Goal: Task Accomplishment & Management: Manage account settings

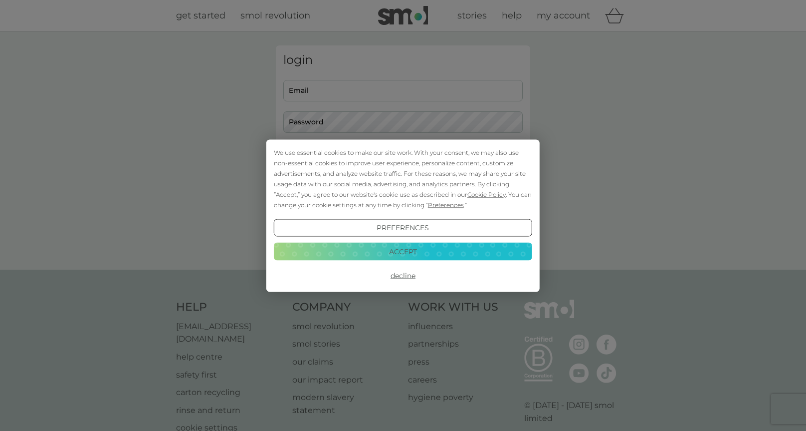
type input "[EMAIL_ADDRESS][DOMAIN_NAME]"
click at [454, 251] on button "Accept" at bounding box center [403, 251] width 258 height 18
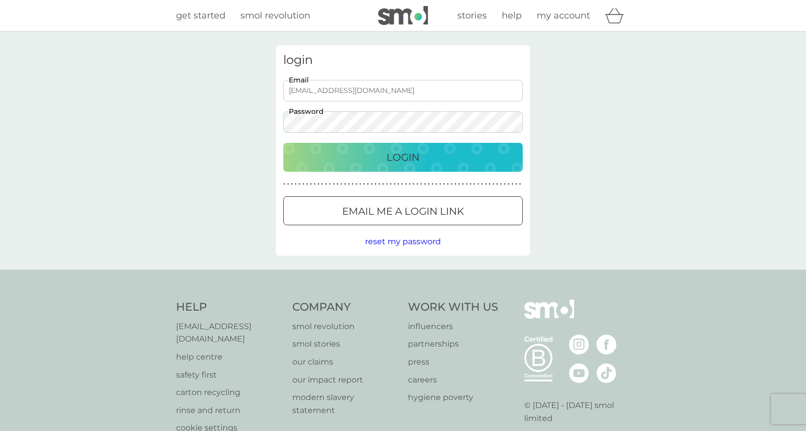
click at [436, 162] on div "Login" at bounding box center [403, 157] width 220 height 16
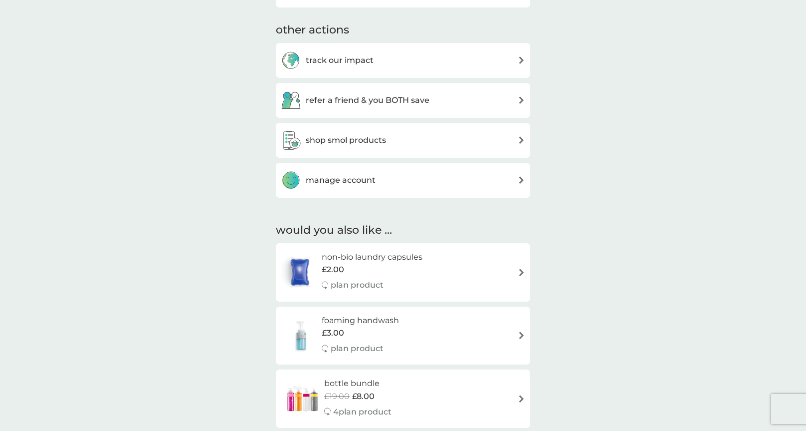
scroll to position [467, 0]
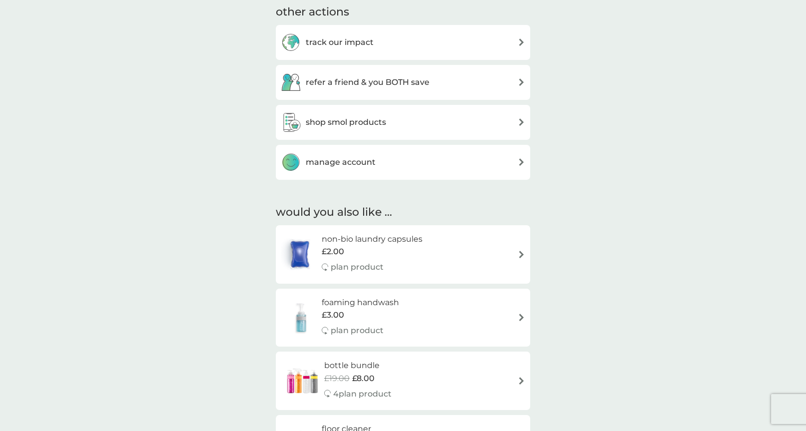
click at [424, 161] on div "manage account" at bounding box center [403, 162] width 244 height 20
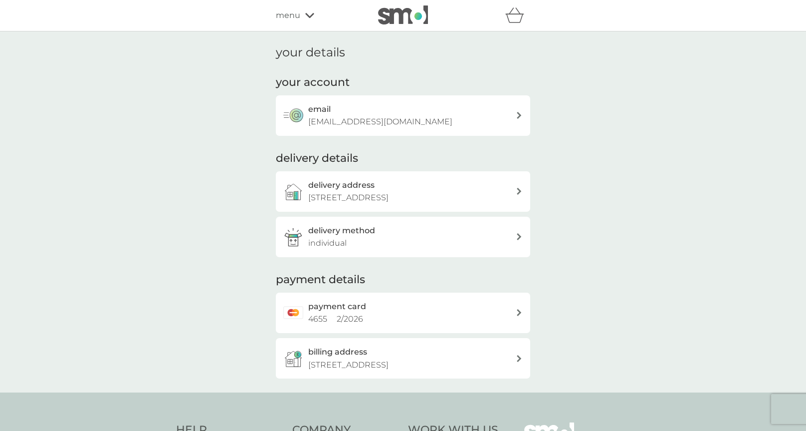
click at [433, 124] on div "email tash.eeles@hotmail.co.uk" at bounding box center [412, 115] width 208 height 25
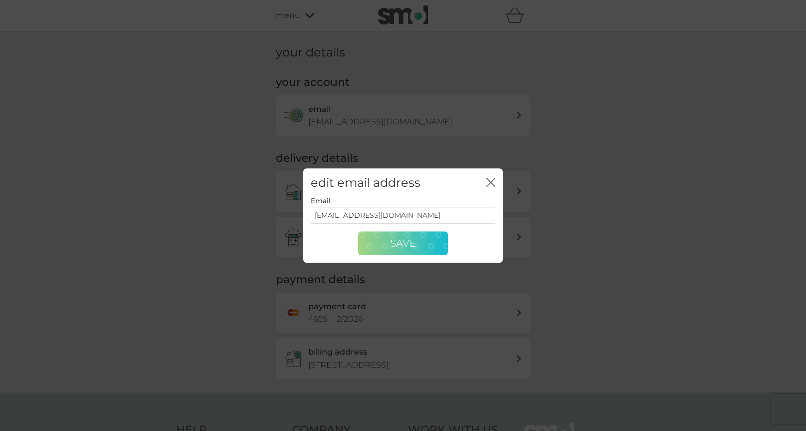
click at [414, 245] on span "Save" at bounding box center [403, 243] width 26 height 12
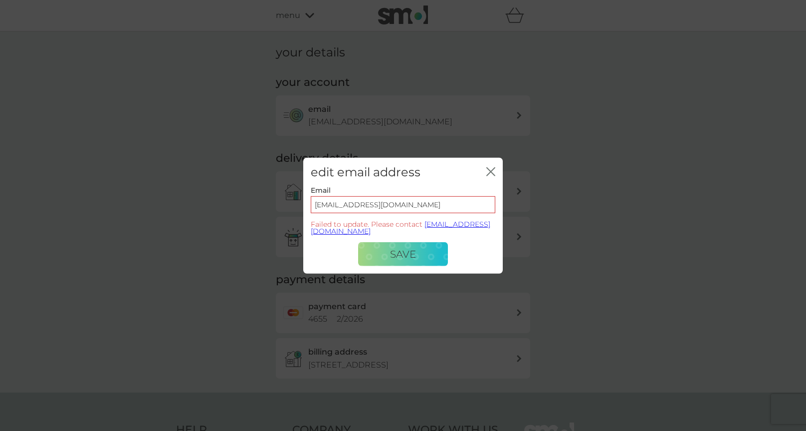
click at [489, 173] on icon "close" at bounding box center [489, 171] width 4 height 8
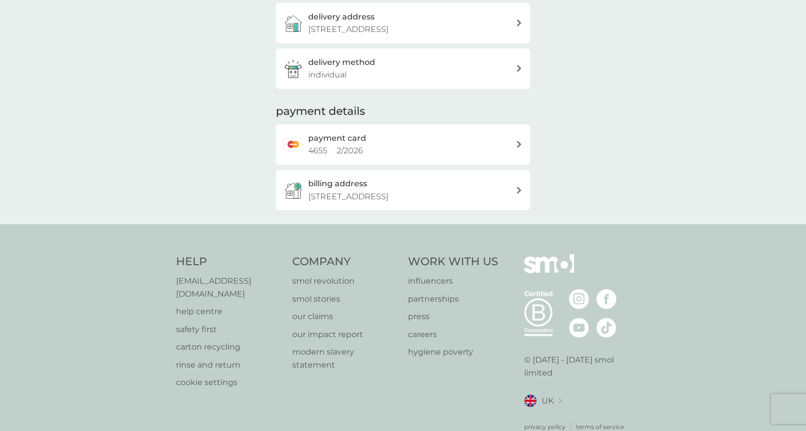
scroll to position [186, 0]
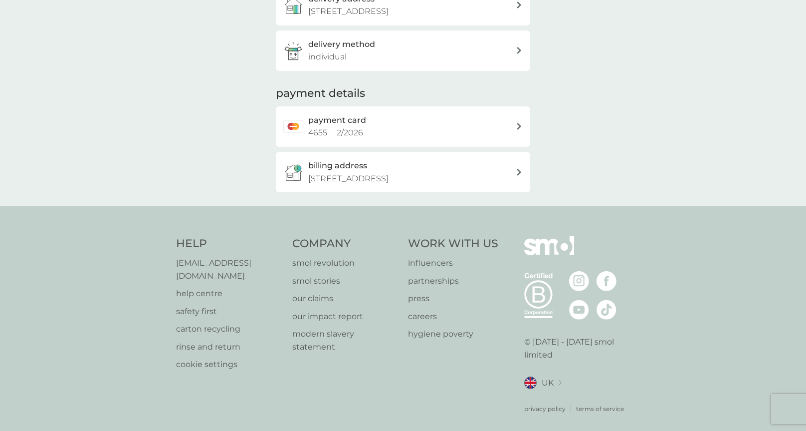
click at [207, 305] on p "safety first" at bounding box center [229, 311] width 106 height 13
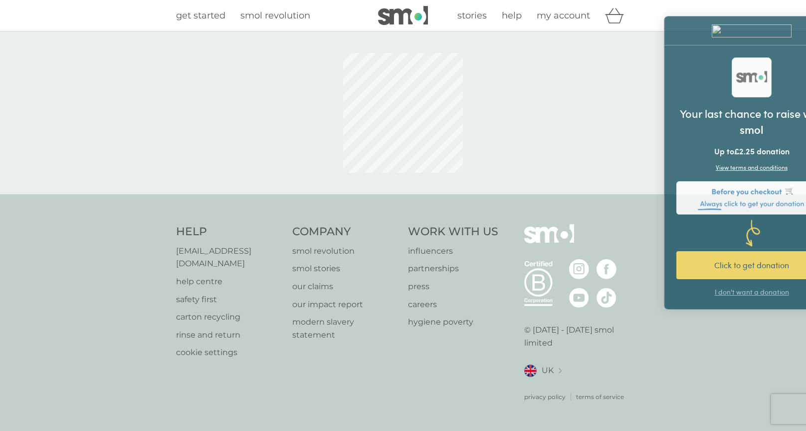
click at [570, 13] on span "my account" at bounding box center [563, 15] width 53 height 11
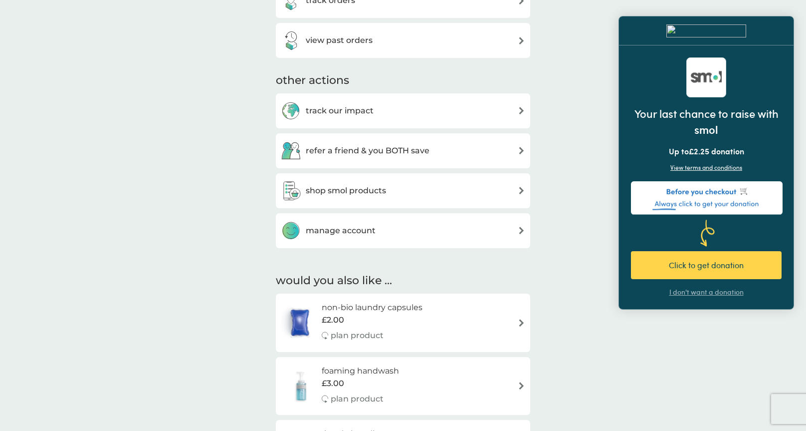
scroll to position [409, 0]
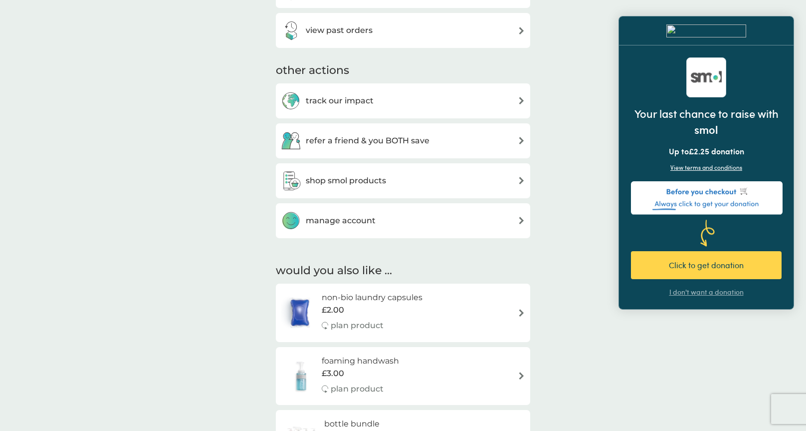
click at [378, 223] on div "manage account" at bounding box center [403, 221] width 244 height 20
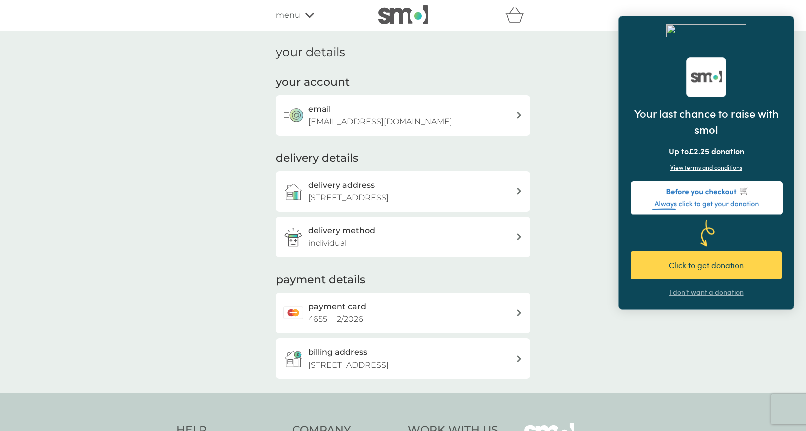
click at [513, 115] on div "email tash.eeles@hotmail.co.uk" at bounding box center [412, 115] width 208 height 25
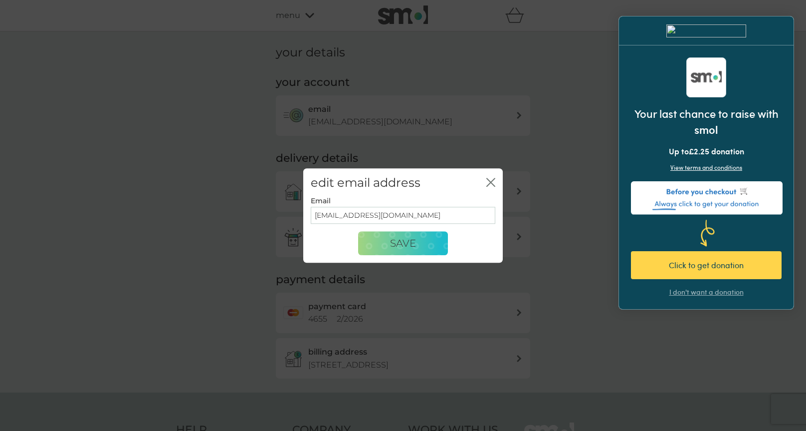
click at [492, 176] on div "close" at bounding box center [490, 183] width 9 height 14
click at [492, 185] on icon "close" at bounding box center [490, 182] width 9 height 9
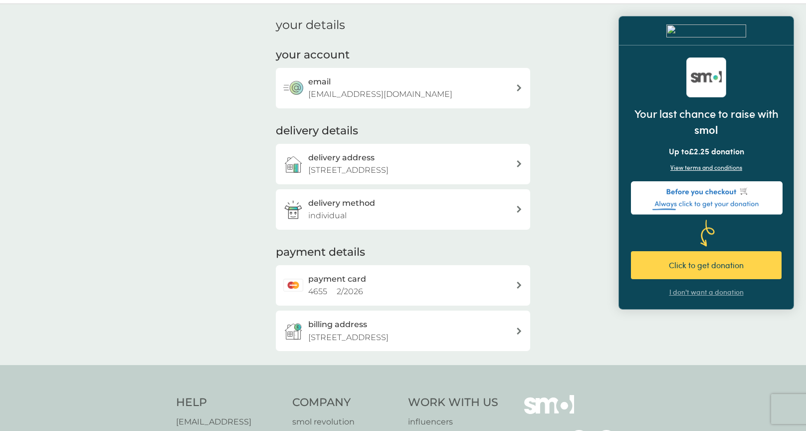
scroll to position [19, 0]
